Goal: Transaction & Acquisition: Purchase product/service

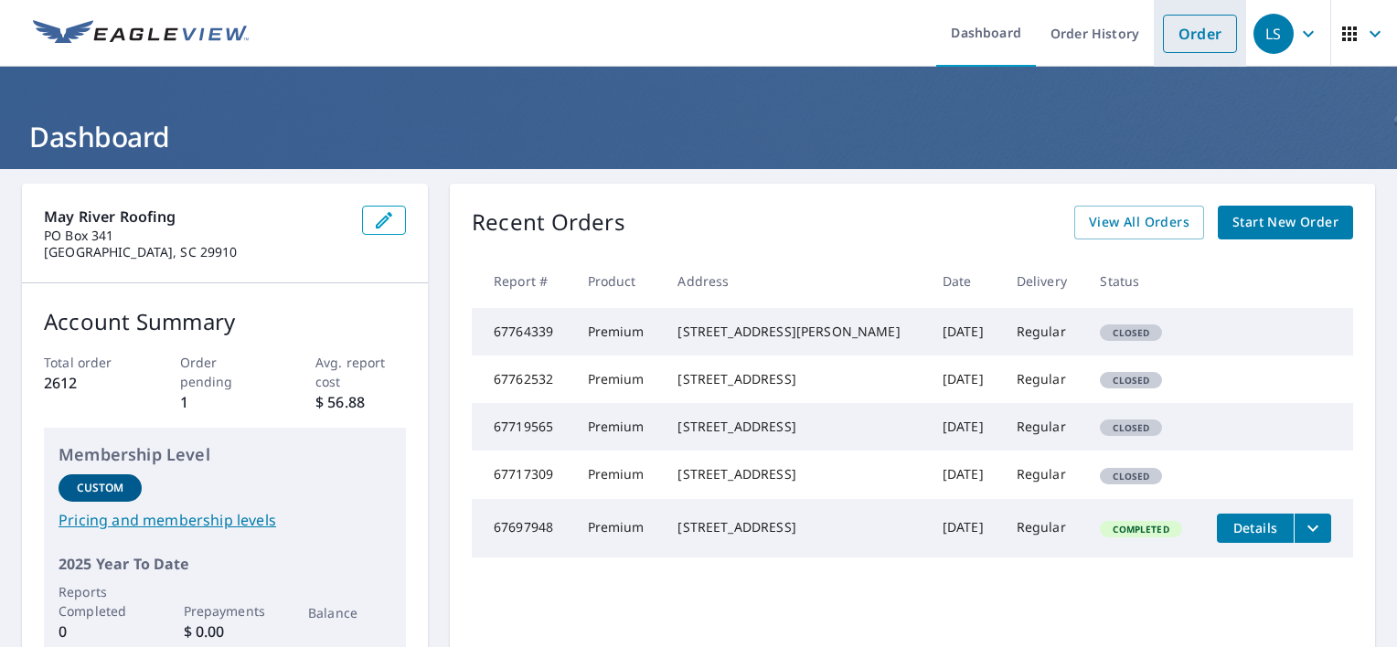
click at [1177, 35] on link "Order" at bounding box center [1200, 34] width 74 height 38
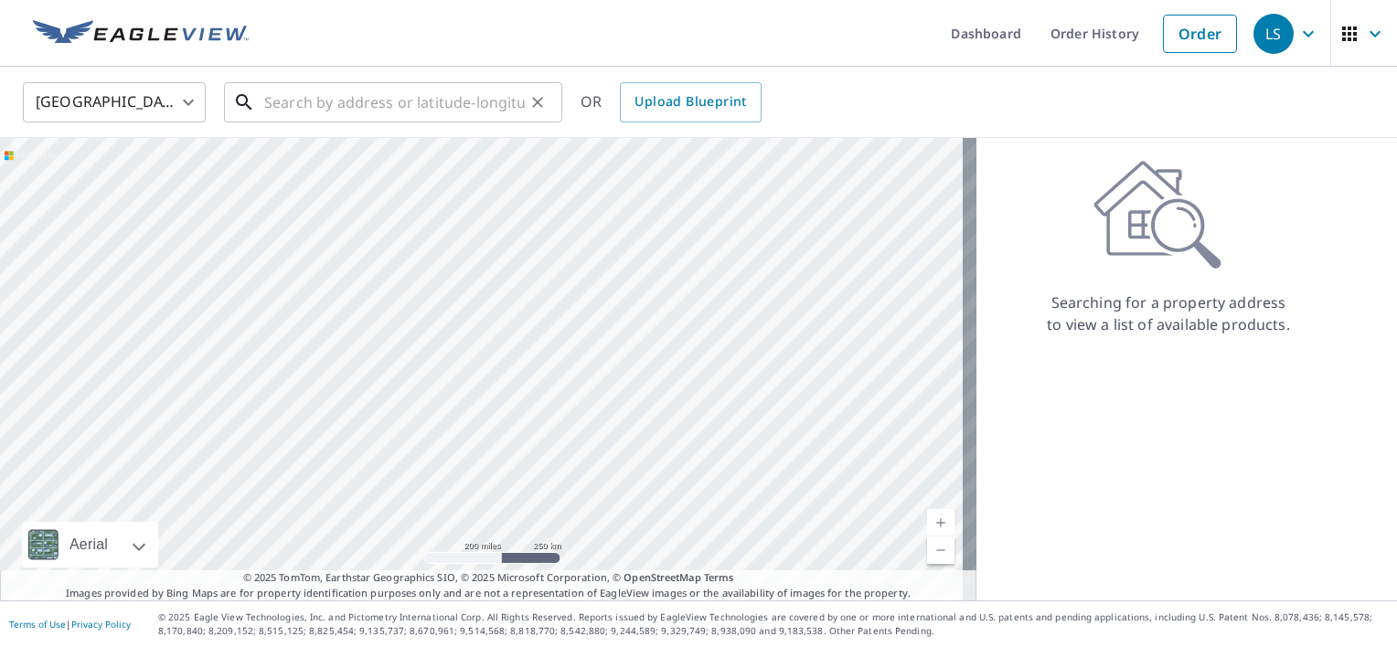
click at [513, 89] on input "text" at bounding box center [394, 102] width 260 height 51
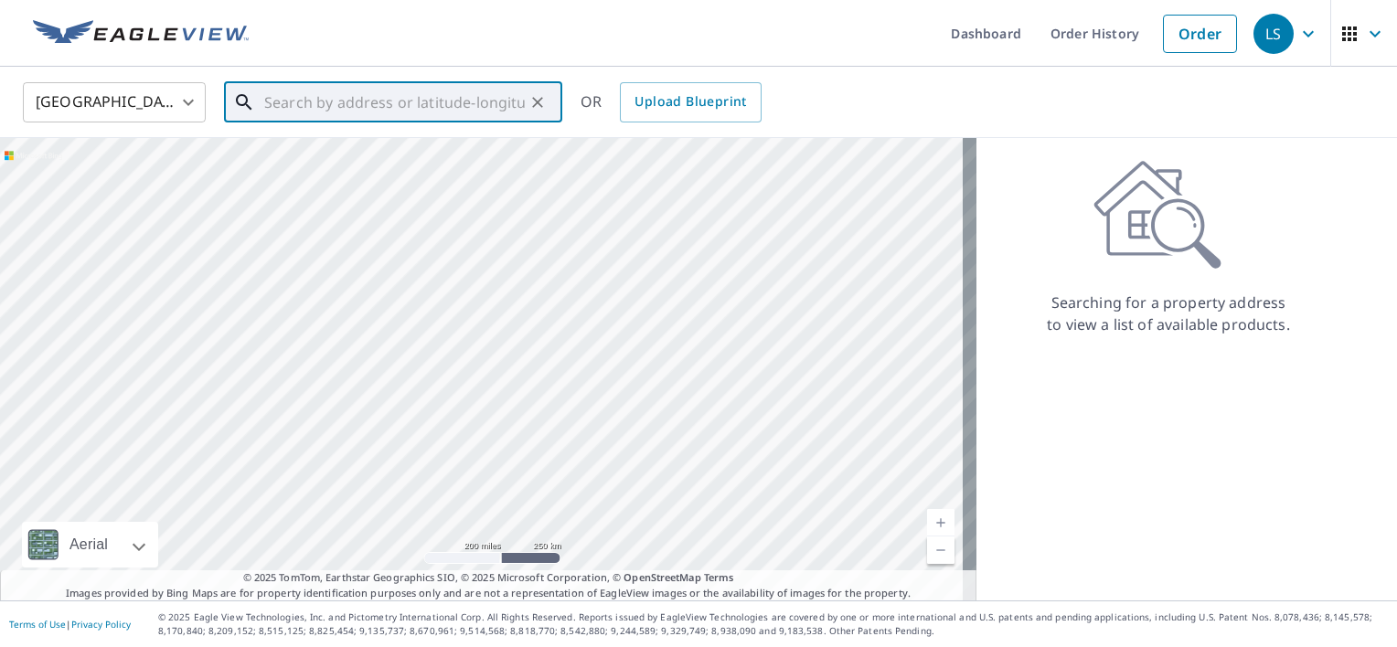
paste input "5 Marsh Palm Pl"
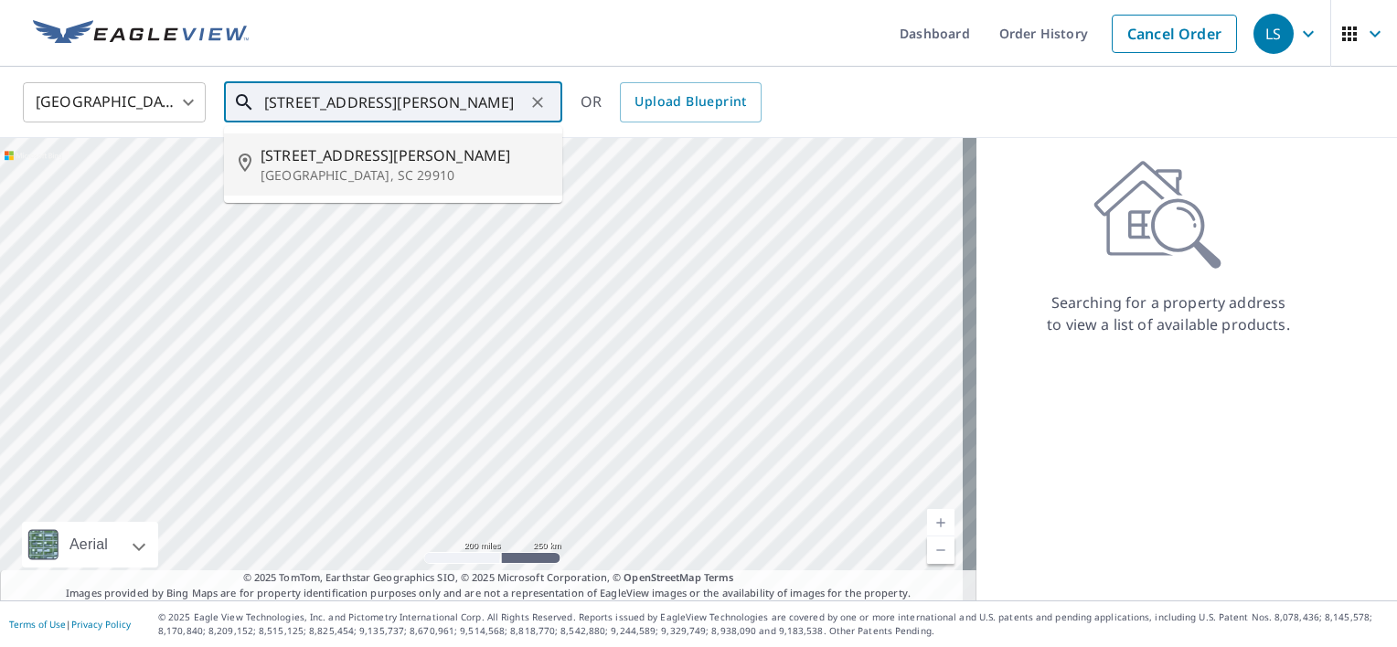
click at [527, 179] on p "[GEOGRAPHIC_DATA], SC 29910" at bounding box center [403, 175] width 287 height 18
type input "5 Marsh Palm Pl Bluffton, SC 29910"
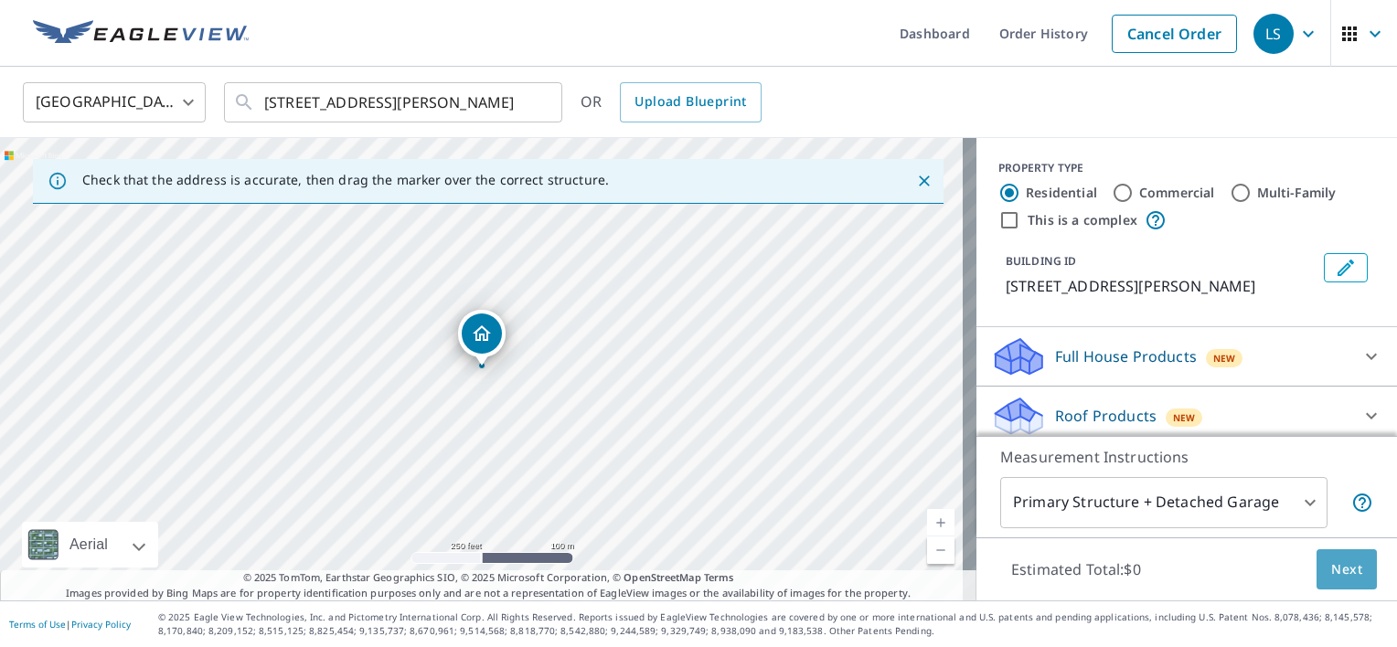
click at [1344, 572] on span "Next" at bounding box center [1346, 569] width 31 height 23
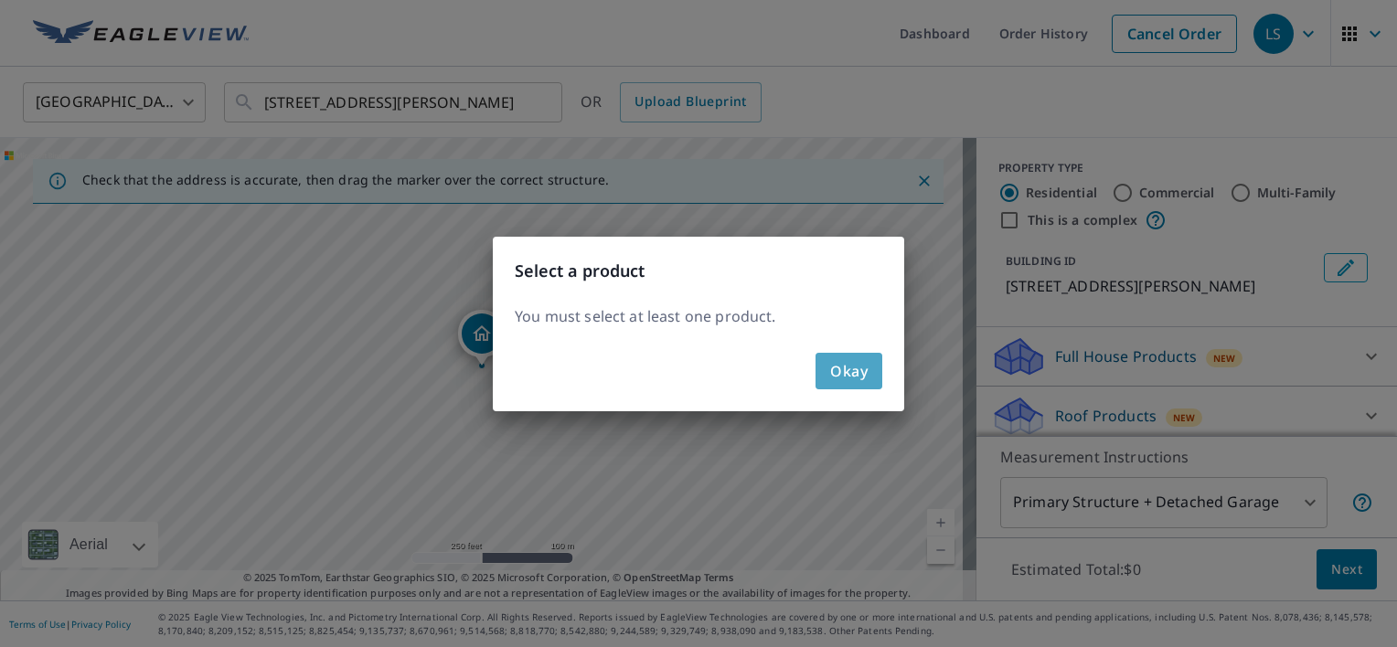
click at [867, 375] on button "Okay" at bounding box center [848, 371] width 67 height 37
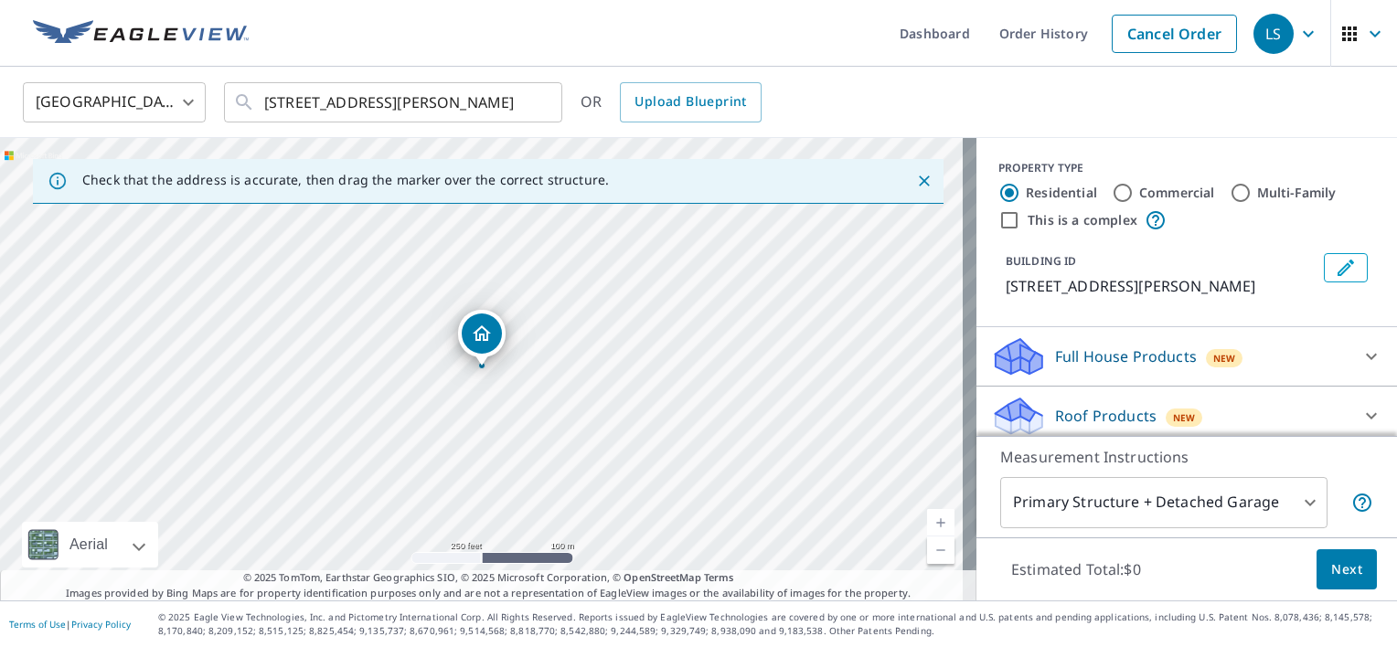
click at [1144, 417] on div "Roof Products New" at bounding box center [1170, 416] width 358 height 43
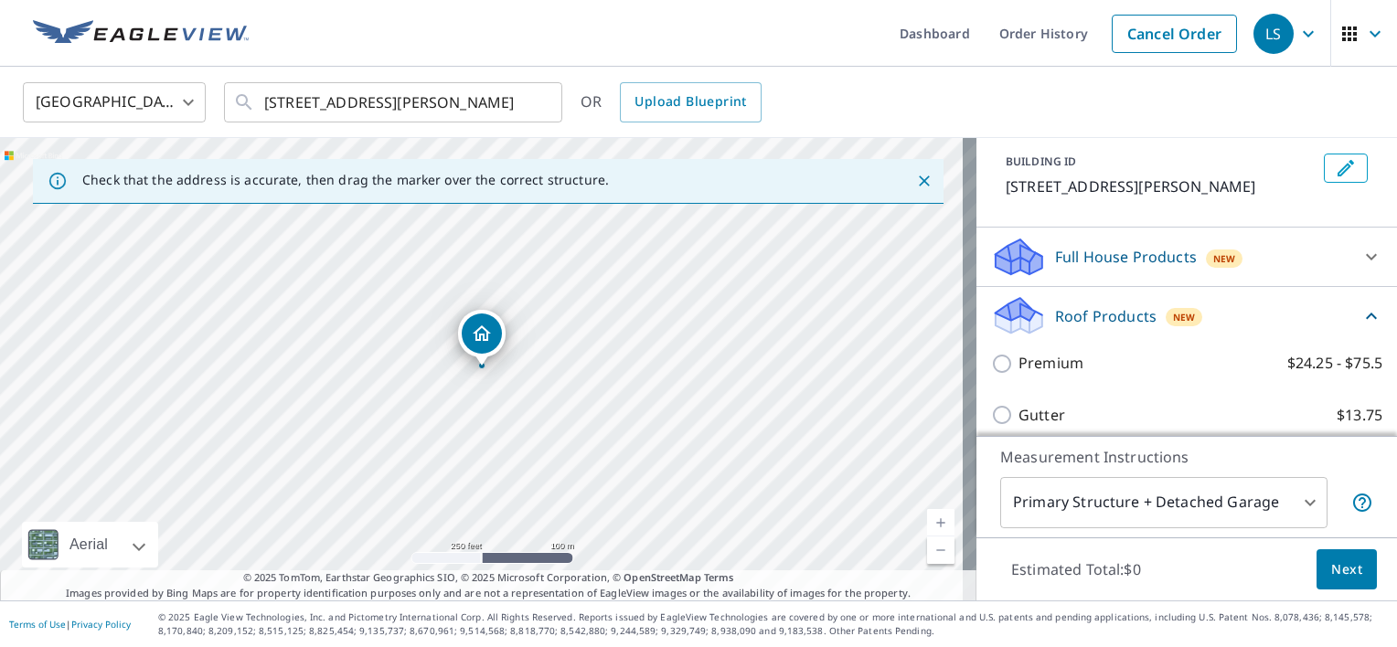
scroll to position [99, 0]
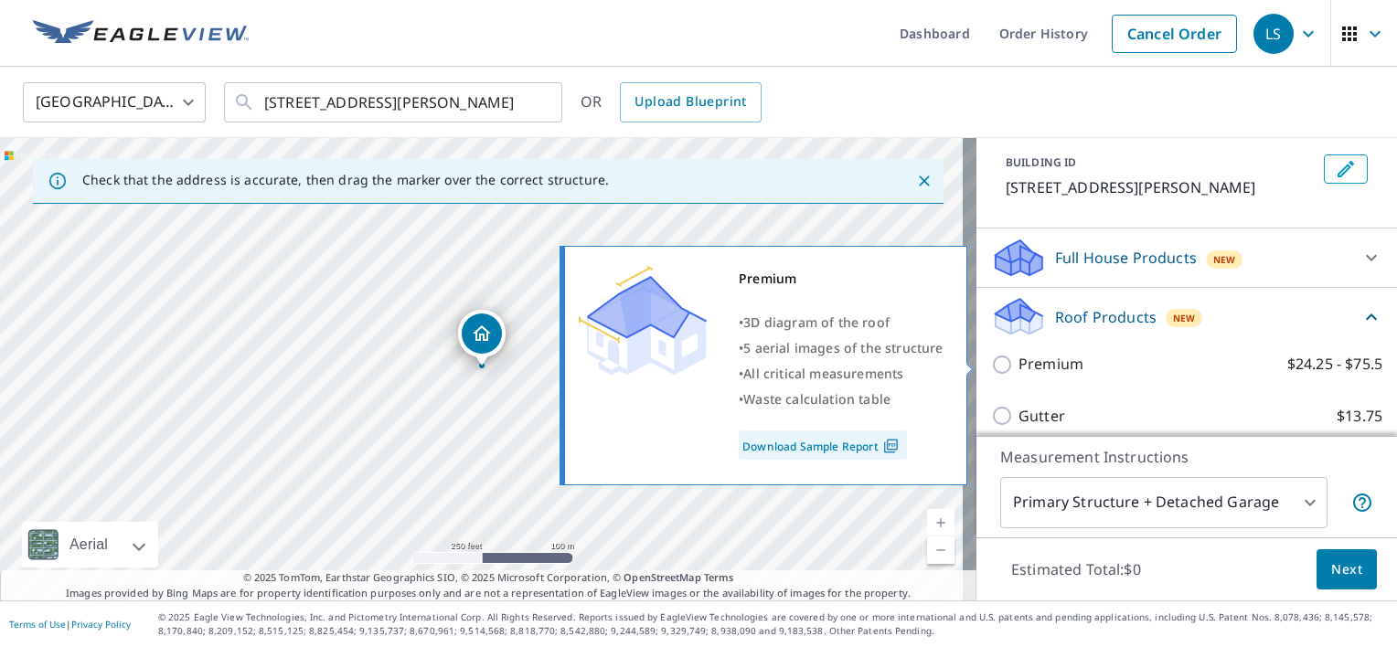
click at [1059, 370] on p "Premium" at bounding box center [1050, 364] width 65 height 23
click at [1018, 370] on input "Premium $24.25 - $75.5" at bounding box center [1004, 365] width 27 height 22
checkbox input "true"
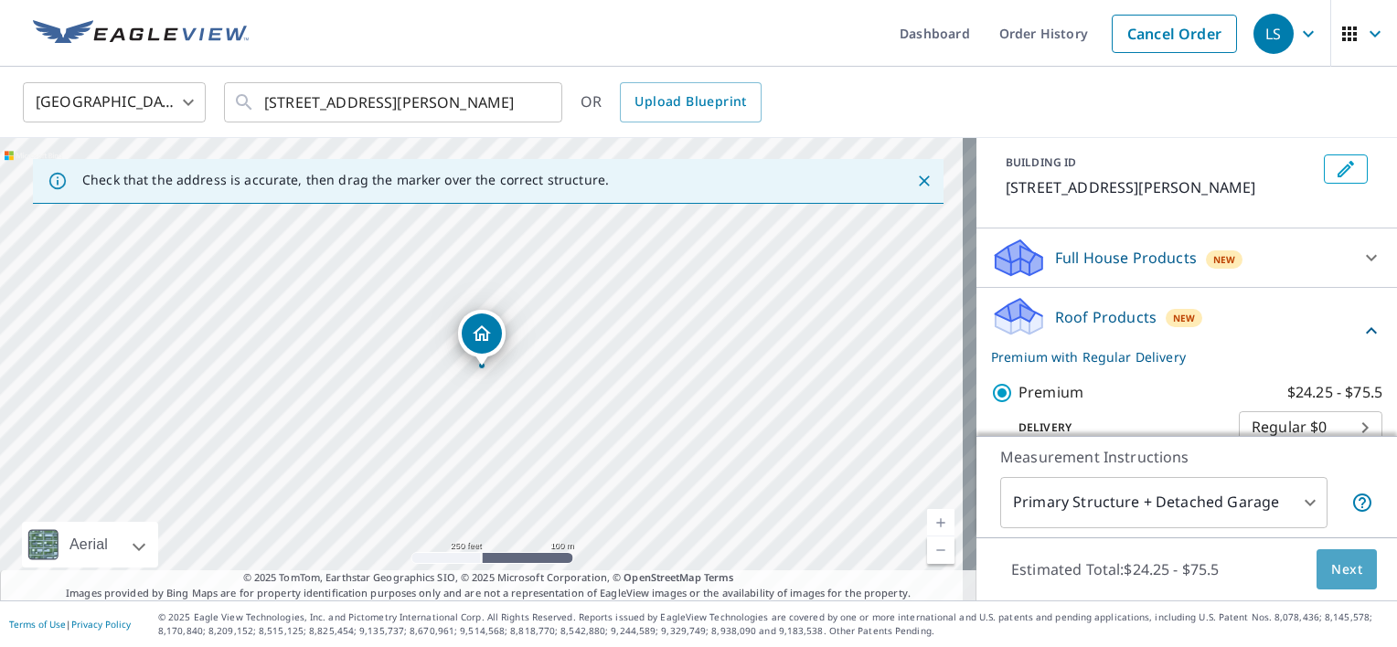
click at [1331, 562] on span "Next" at bounding box center [1346, 569] width 31 height 23
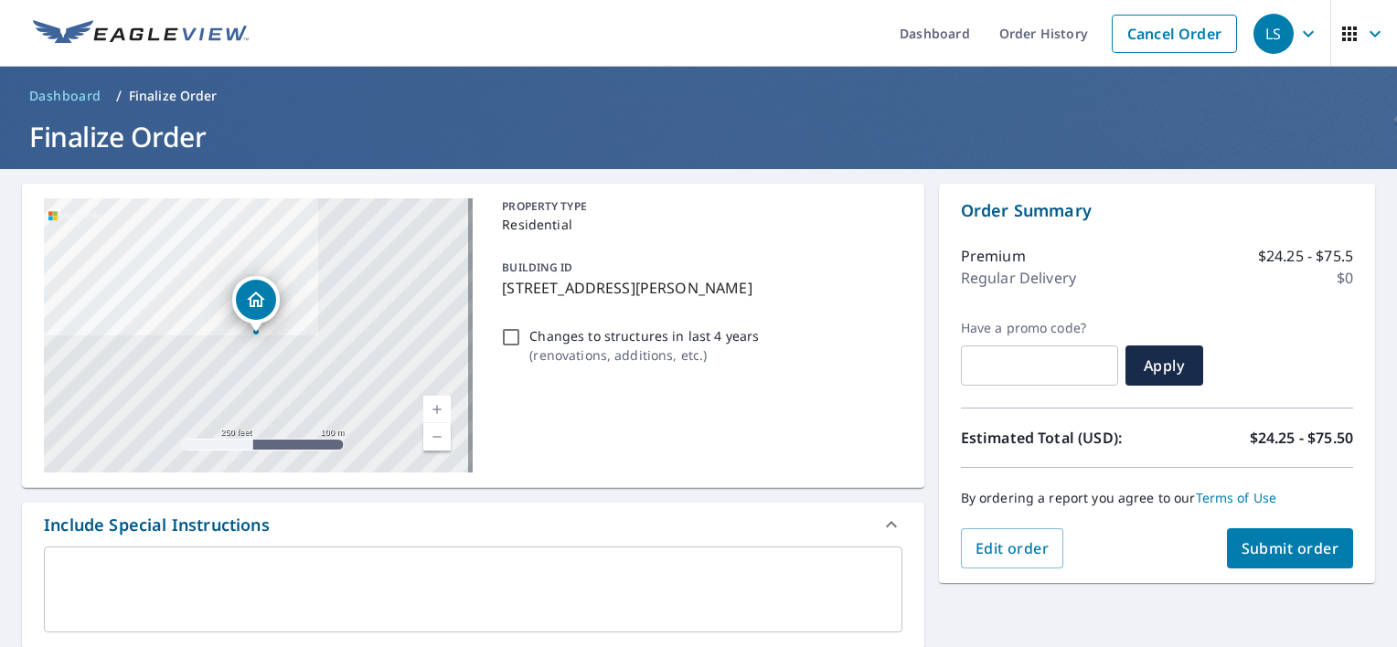
click at [1293, 545] on span "Submit order" at bounding box center [1290, 548] width 98 height 20
